Goal: Complete application form: Complete application form

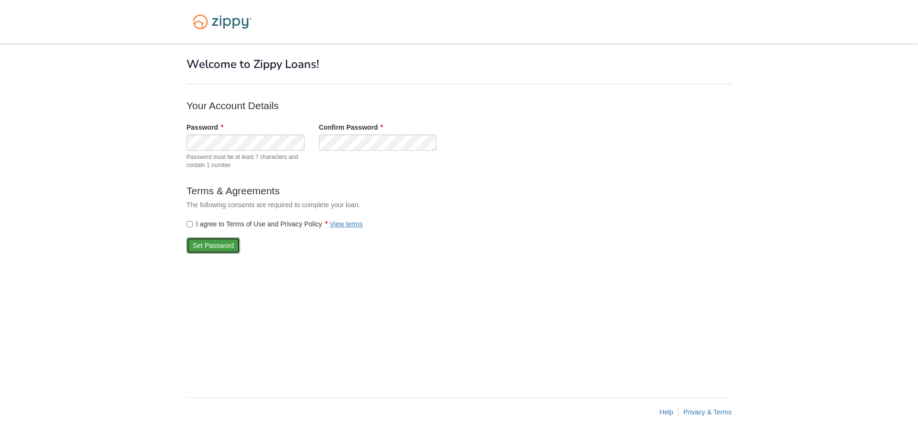
click at [223, 243] on button "Set Password" at bounding box center [214, 245] width 54 height 16
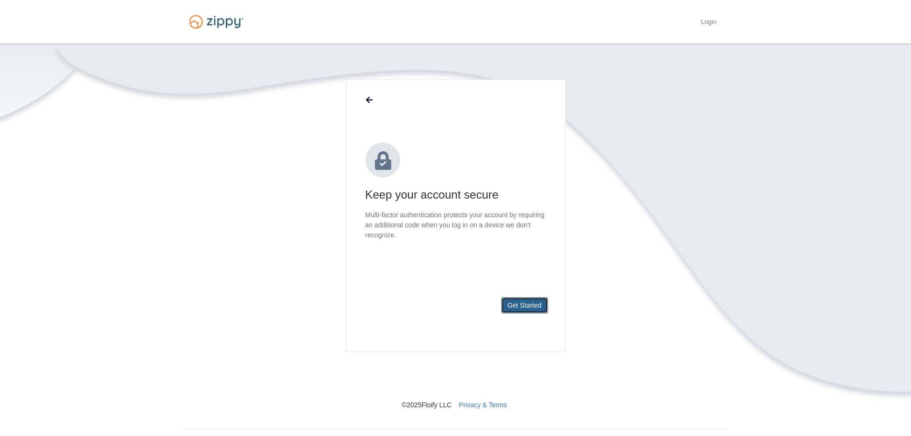
click at [536, 301] on button "Get Started" at bounding box center [524, 305] width 47 height 16
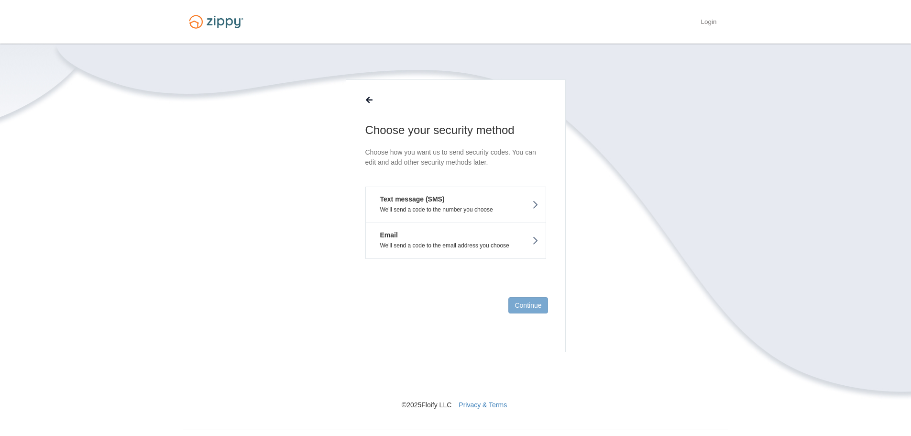
click at [447, 200] on button "Text message (SMS) We'll send a code to the number you choose" at bounding box center [455, 205] width 181 height 36
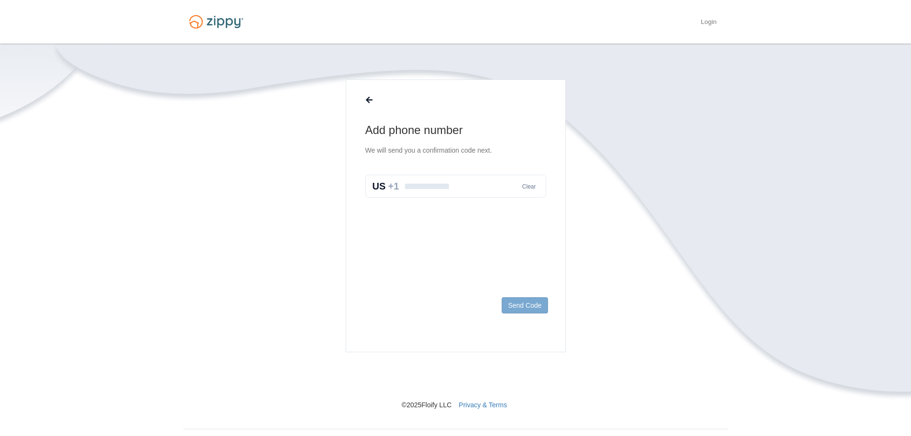
click at [445, 191] on input "text" at bounding box center [455, 186] width 181 height 23
type input "**********"
click at [516, 301] on button "Send Code" at bounding box center [525, 305] width 46 height 16
drag, startPoint x: 444, startPoint y: 230, endPoint x: 444, endPoint y: 223, distance: 6.7
click at [444, 230] on p "Didn't get a code? Send a new one" at bounding box center [455, 223] width 181 height 20
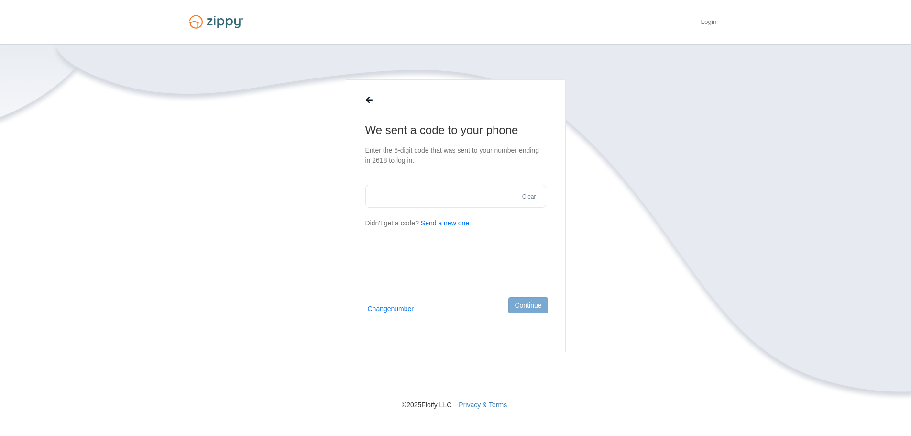
click at [445, 216] on p "Didn't get a code? Send a new one" at bounding box center [455, 223] width 181 height 20
click at [445, 222] on button "Send a new one" at bounding box center [445, 223] width 48 height 10
click at [404, 314] on footer "Continue" at bounding box center [455, 320] width 219 height 62
click at [404, 312] on button "Change number" at bounding box center [391, 309] width 46 height 10
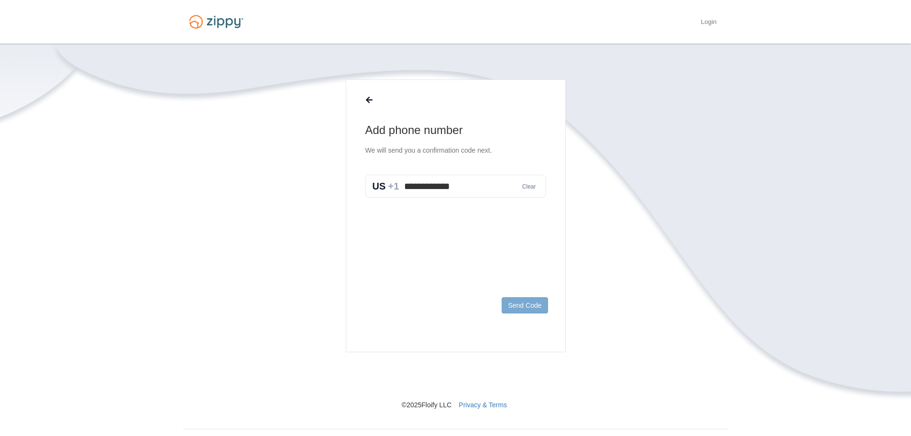
click at [430, 188] on input "**********" at bounding box center [455, 186] width 181 height 23
type input "**********"
click at [531, 303] on button "Send Code" at bounding box center [525, 305] width 46 height 16
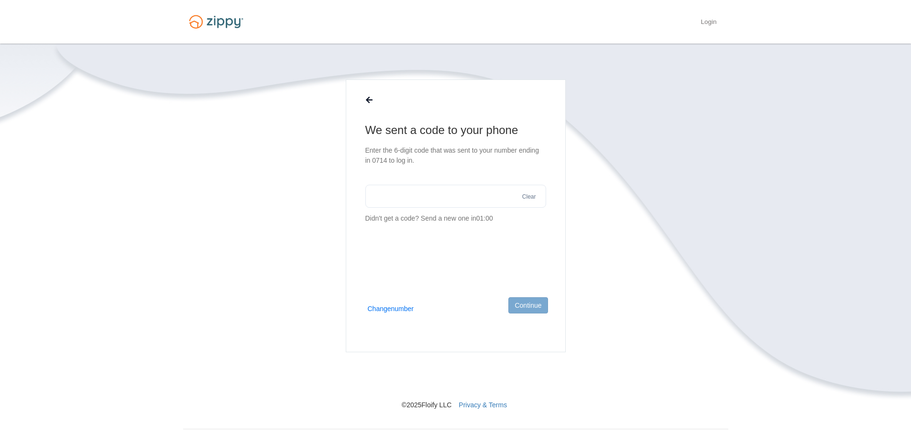
click at [455, 208] on section "We sent a code to your phone Enter the 6-digit code that was sent to your numbe…" at bounding box center [455, 172] width 181 height 101
click at [453, 201] on input "text" at bounding box center [455, 196] width 181 height 23
type input "*"
type input "******"
click at [540, 302] on button "Continue" at bounding box center [528, 305] width 39 height 16
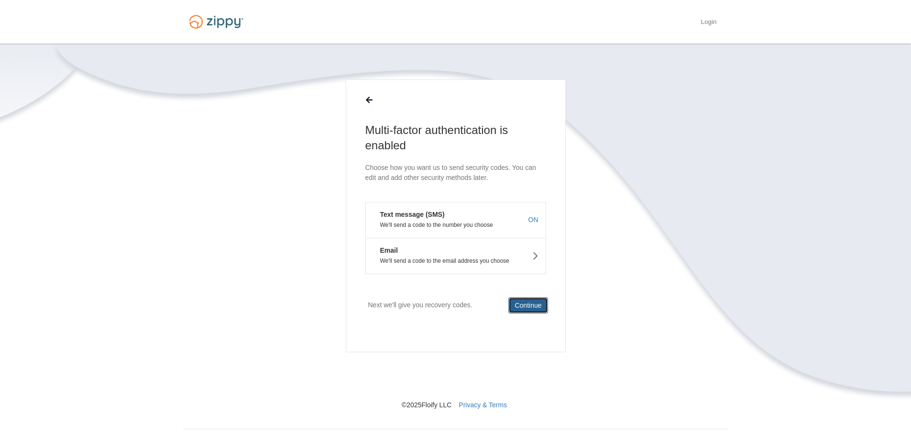
click at [534, 307] on button "Continue" at bounding box center [528, 305] width 39 height 16
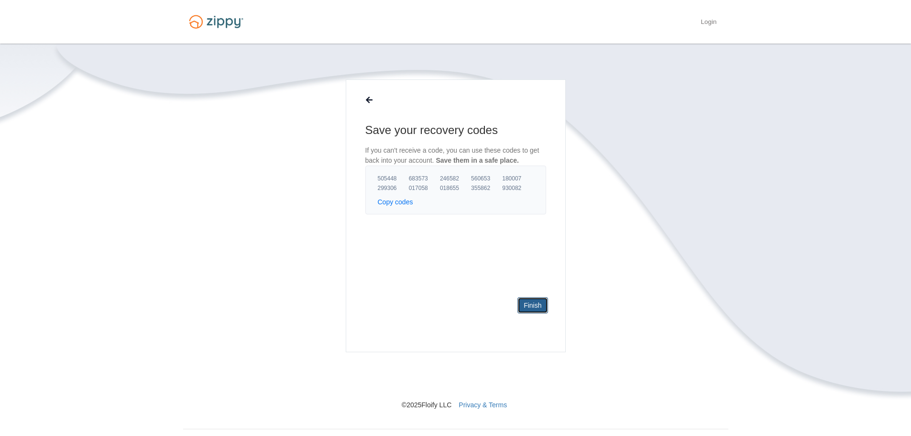
click at [533, 299] on link "Finish" at bounding box center [533, 305] width 30 height 16
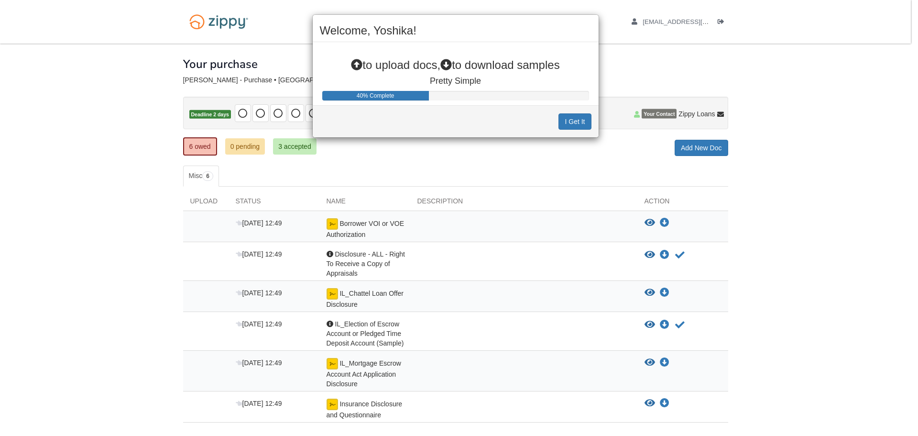
click at [580, 122] on button "I Get It" at bounding box center [575, 121] width 33 height 16
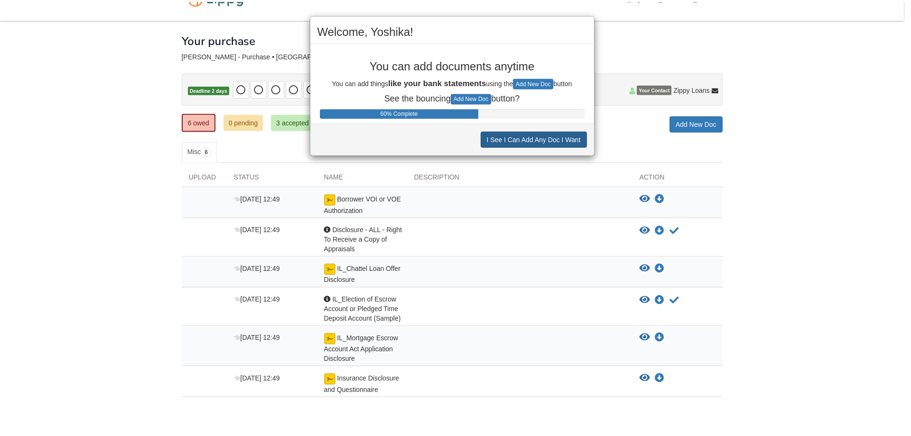
scroll to position [24, 0]
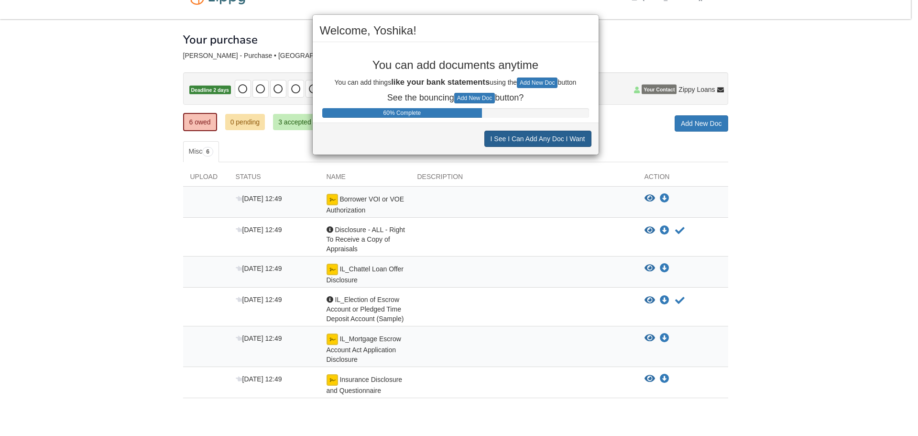
click at [573, 140] on button "I See I Can Add Any Doc I Want" at bounding box center [538, 139] width 107 height 16
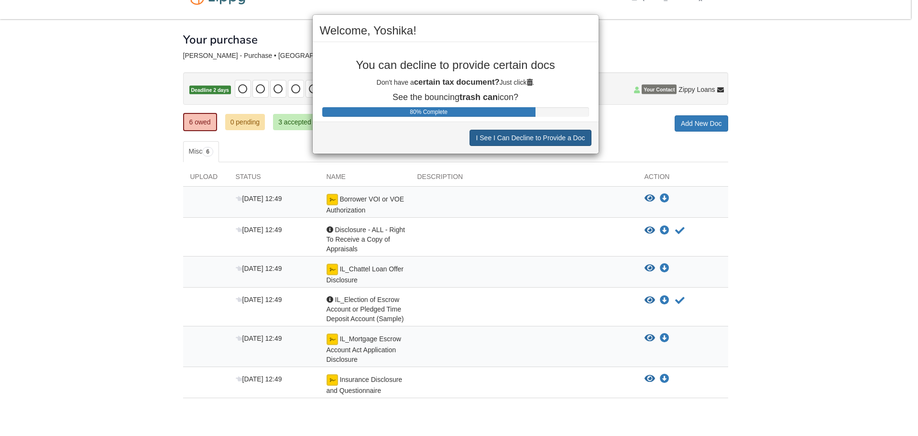
click at [573, 140] on button "I See I Can Decline to Provide a Doc" at bounding box center [531, 138] width 122 height 16
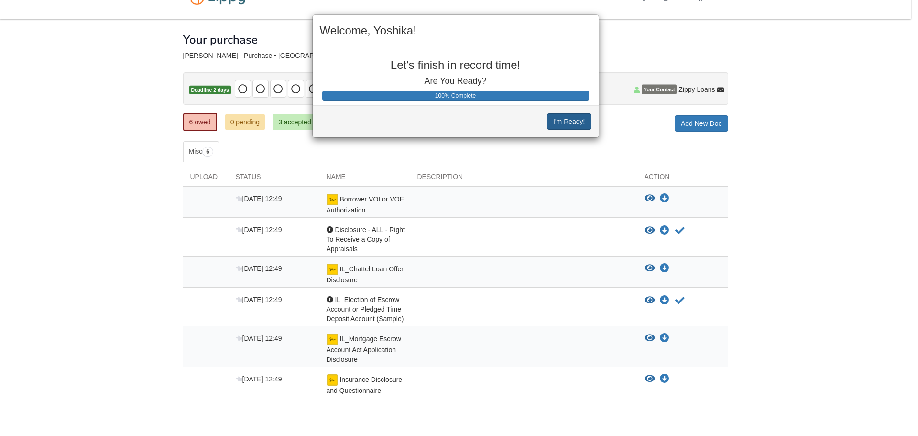
click at [573, 123] on button "I'm Ready!" at bounding box center [569, 121] width 44 height 16
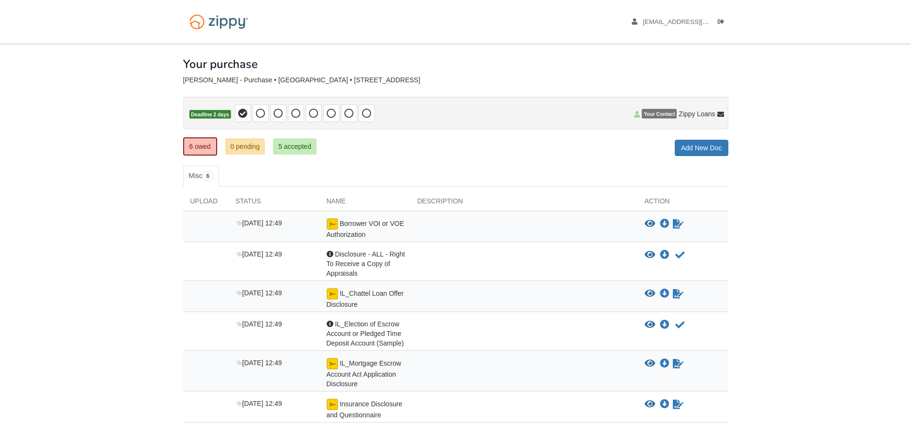
scroll to position [24, 0]
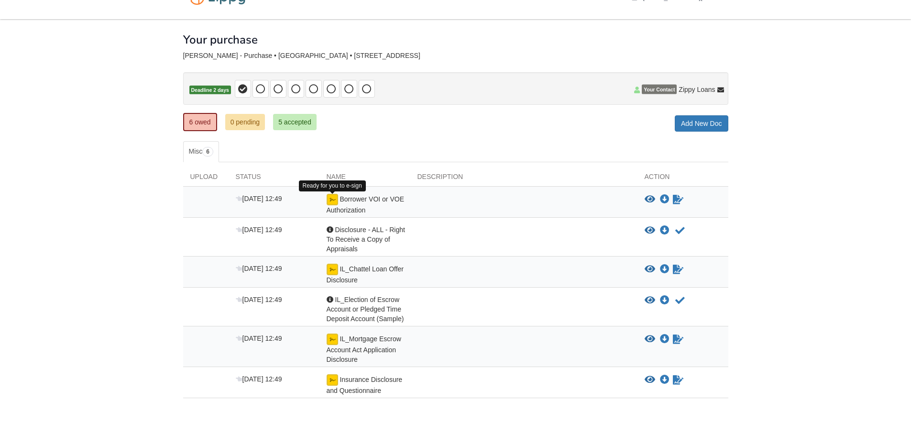
click at [335, 200] on img at bounding box center [332, 199] width 11 height 11
click at [681, 197] on icon "Sign Form" at bounding box center [678, 200] width 11 height 10
